Goal: Find specific page/section: Find specific page/section

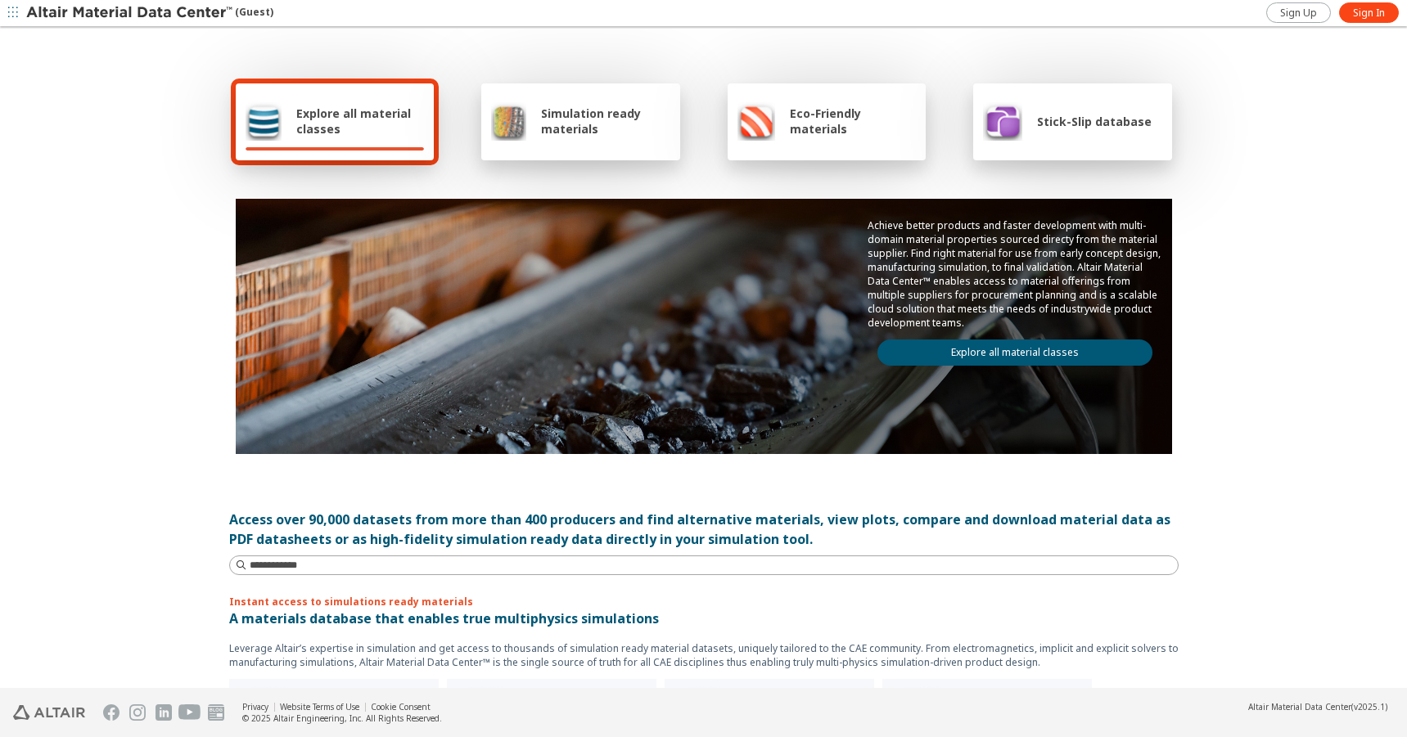
click at [1008, 352] on link "Explore all material classes" at bounding box center [1014, 353] width 275 height 26
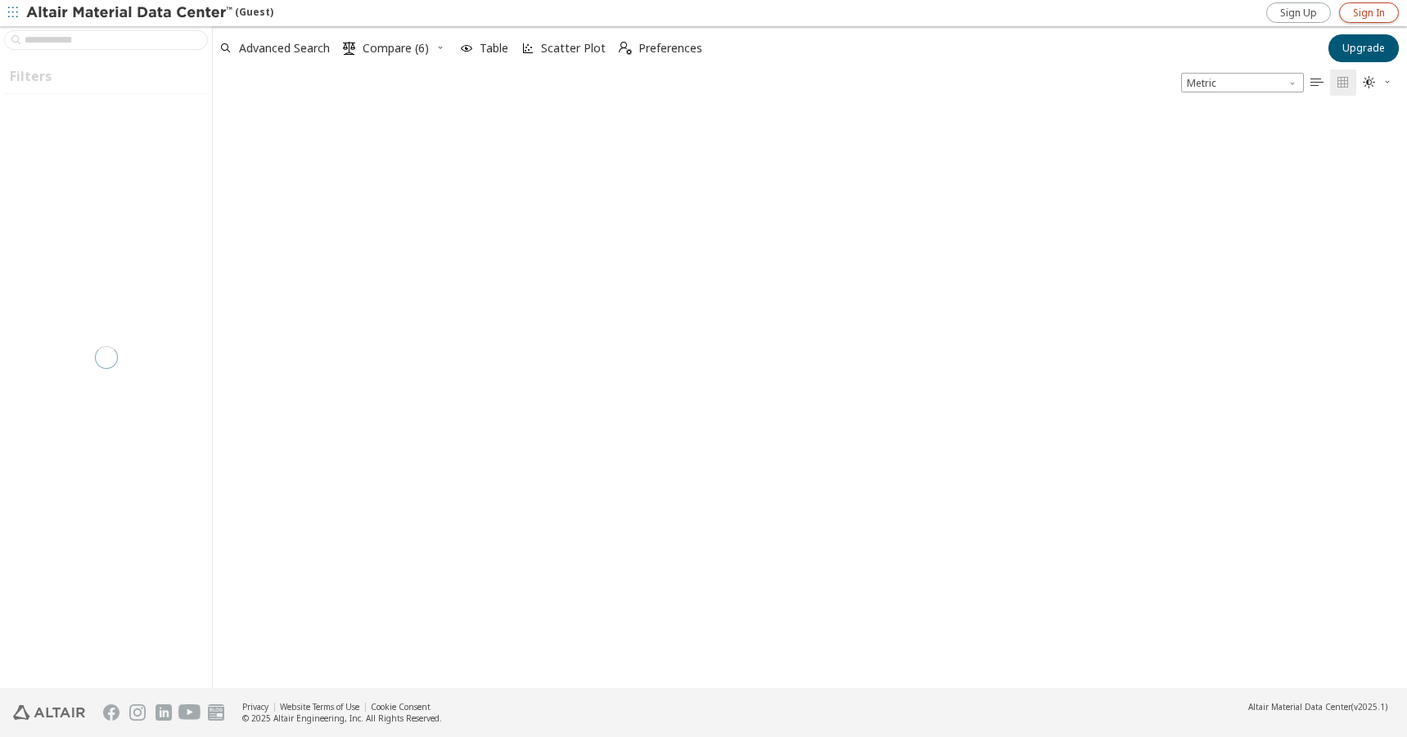
click at [1373, 13] on span "Sign In" at bounding box center [1369, 13] width 32 height 13
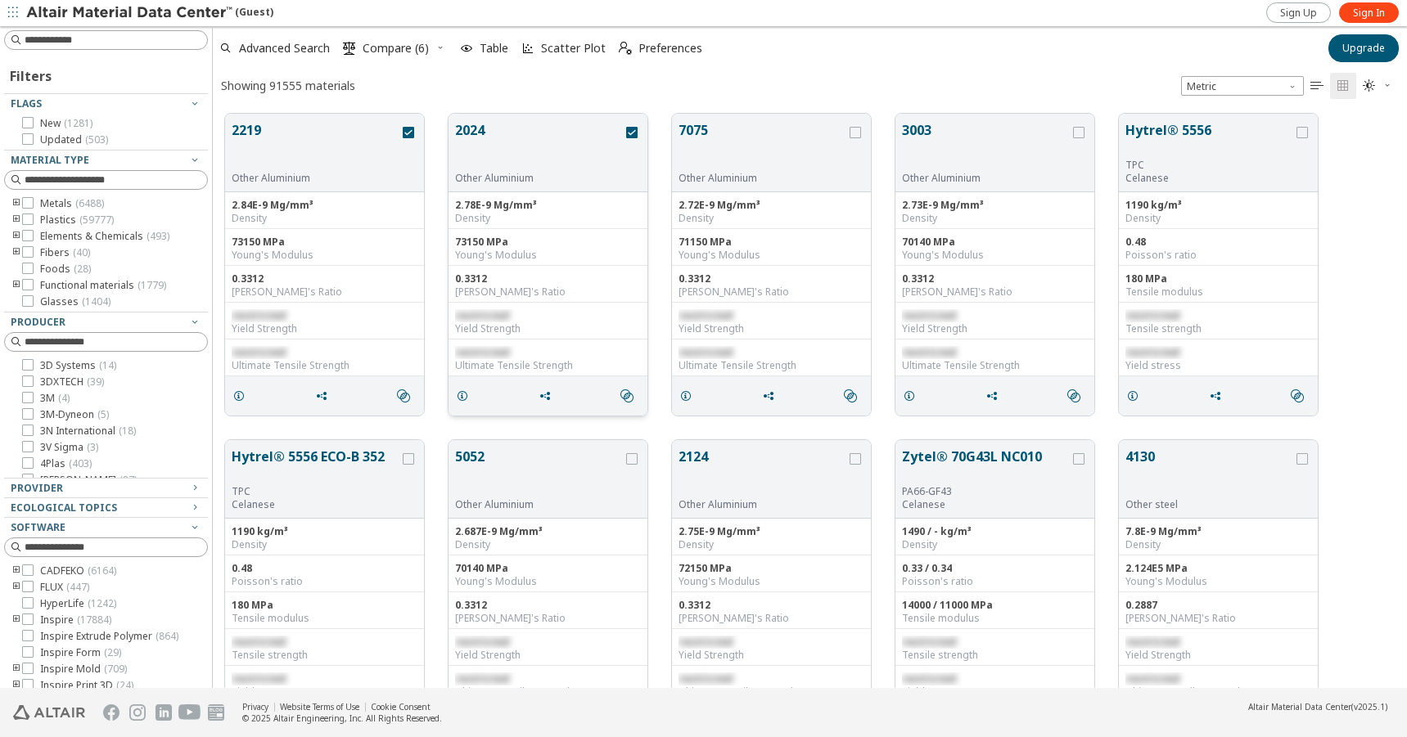
scroll to position [575, 1182]
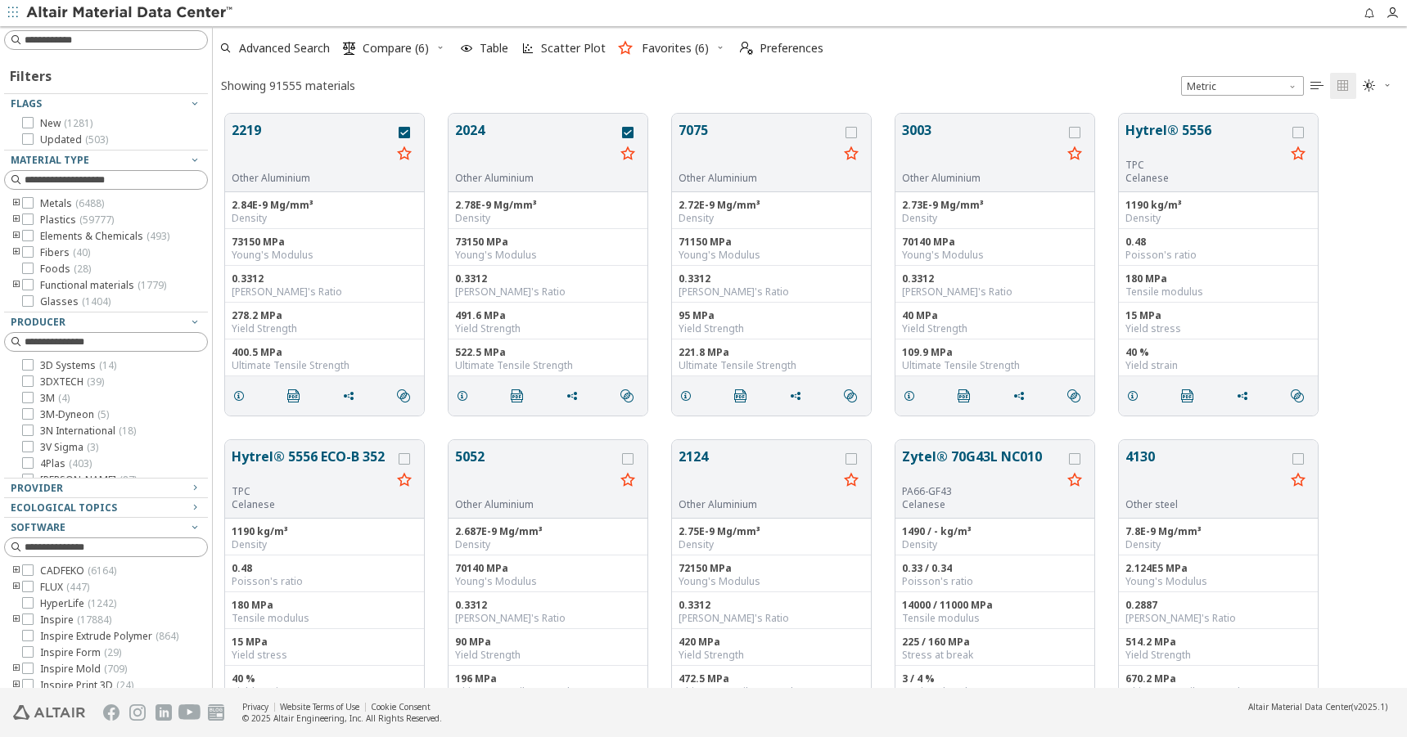
scroll to position [575, 1182]
click at [381, 80] on div "Showing 91555 materials Metric   " at bounding box center [810, 86] width 1194 height 32
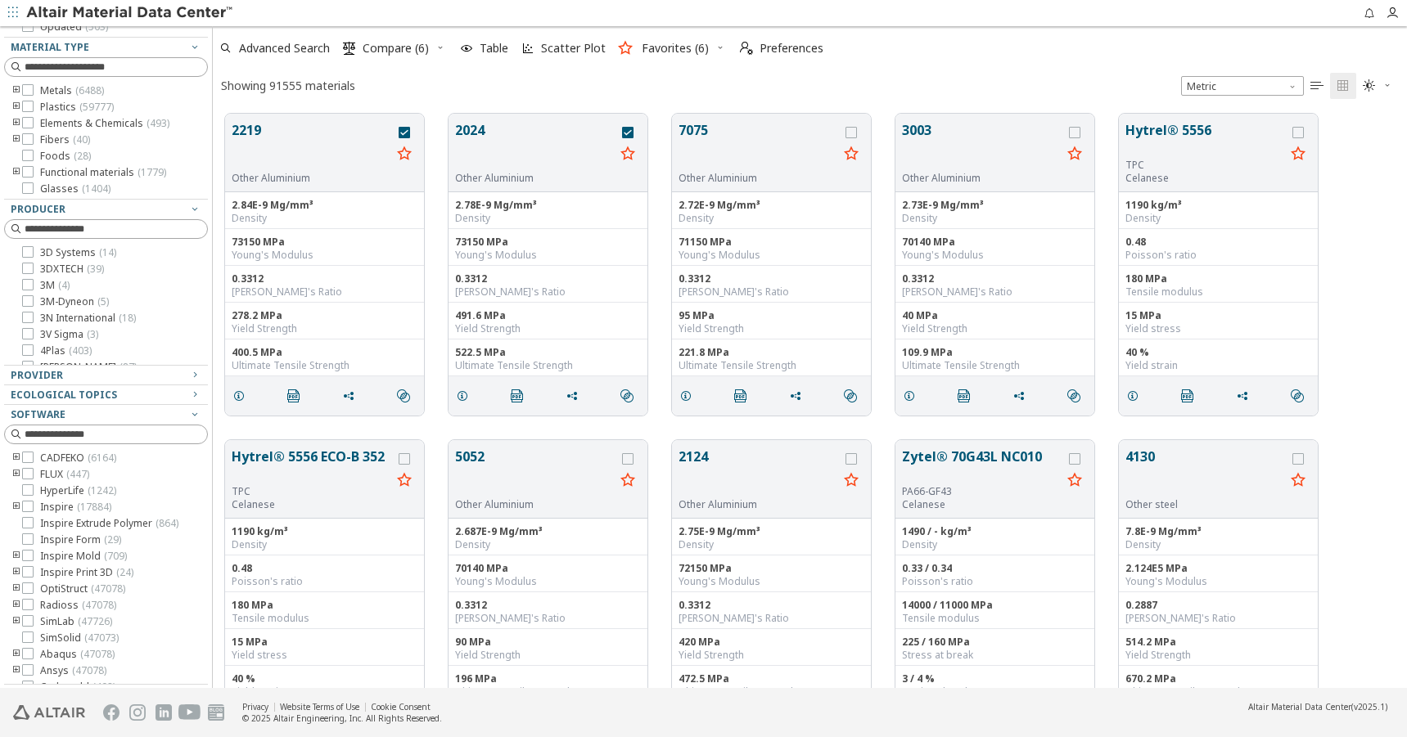
scroll to position [75, 0]
